Goal: Task Accomplishment & Management: Manage account settings

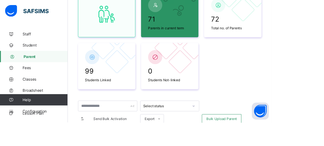
scroll to position [103, 0]
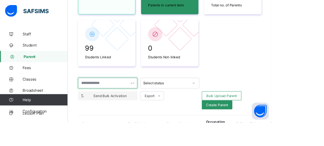
drag, startPoint x: 121, startPoint y: 97, endPoint x: 119, endPoint y: 113, distance: 15.7
click at [122, 97] on input "text" at bounding box center [128, 99] width 71 height 13
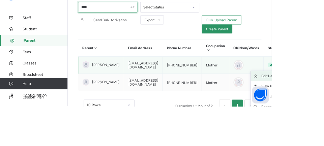
scroll to position [188, 0]
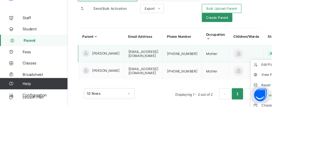
type input "****"
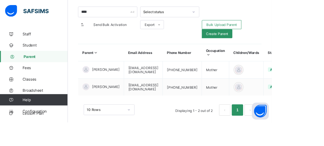
scroll to position [174, 0]
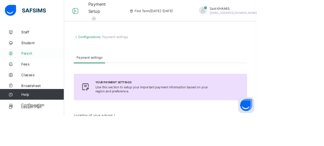
click at [39, 71] on link "Parent" at bounding box center [40, 67] width 81 height 13
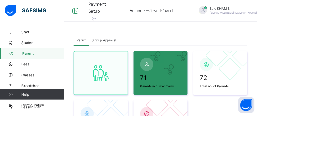
scroll to position [136, 0]
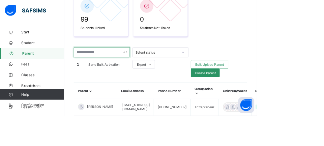
click at [138, 67] on input "text" at bounding box center [128, 65] width 71 height 13
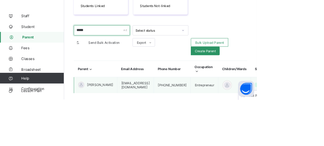
scroll to position [177, 0]
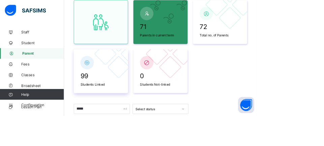
scroll to position [81, 0]
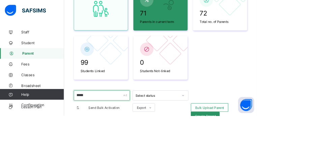
click at [154, 118] on input "*****" at bounding box center [128, 120] width 71 height 13
type input "*"
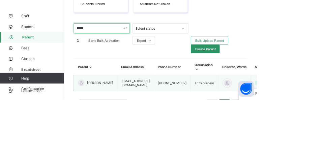
scroll to position [178, 0]
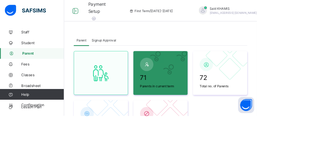
scroll to position [145, 0]
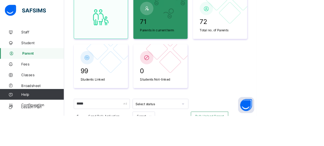
scroll to position [81, 0]
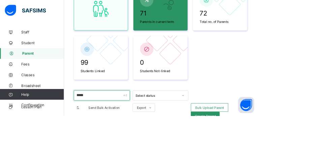
click at [111, 123] on input "*****" at bounding box center [128, 120] width 71 height 13
type input "*"
type input "***"
click at [324, 95] on html "Payment Setup First Term / [DATE]-[DATE] Said KHAMIS [EMAIL_ADDRESS][DOMAIN_NAM…" at bounding box center [162, 85] width 324 height 332
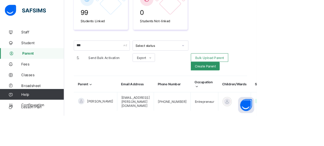
scroll to position [145, 0]
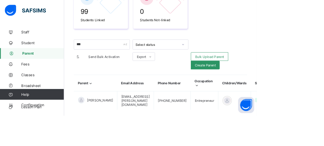
click at [324, 37] on html "Payment Setup First Term / [DATE]-[DATE] Said KHAMIS [EMAIL_ADDRESS][DOMAIN_NAM…" at bounding box center [162, 21] width 324 height 332
click at [324, 74] on html "Payment Setup First Term / [DATE]-[DATE] Said KHAMIS [EMAIL_ADDRESS][DOMAIN_NAM…" at bounding box center [162, 21] width 324 height 332
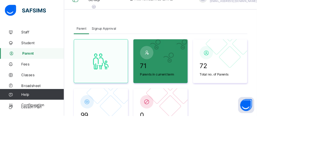
scroll to position [0, 0]
